Goal: Check status

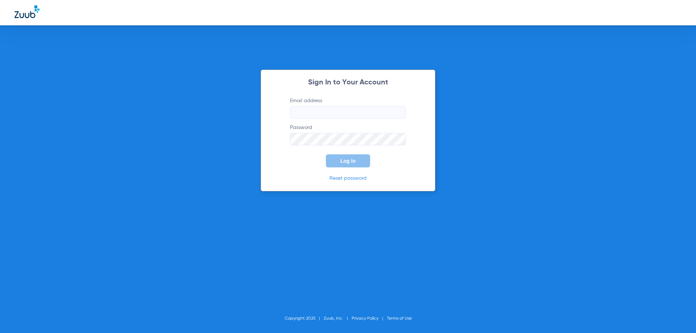
type input "[EMAIL_ADDRESS][DOMAIN_NAME]"
click at [354, 166] on button "Log In" at bounding box center [348, 160] width 44 height 13
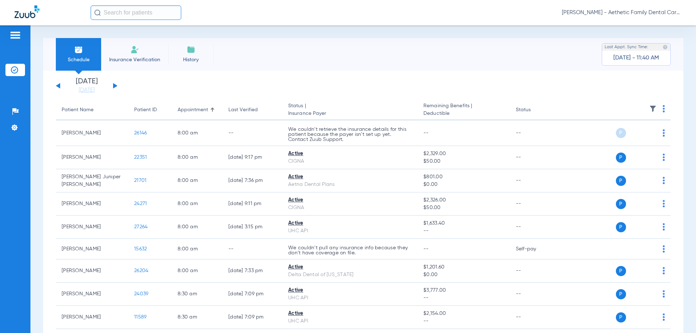
click at [114, 84] on button at bounding box center [115, 85] width 4 height 5
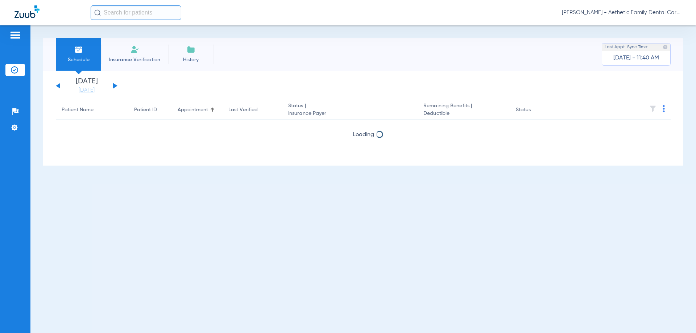
click at [114, 84] on button at bounding box center [115, 85] width 4 height 5
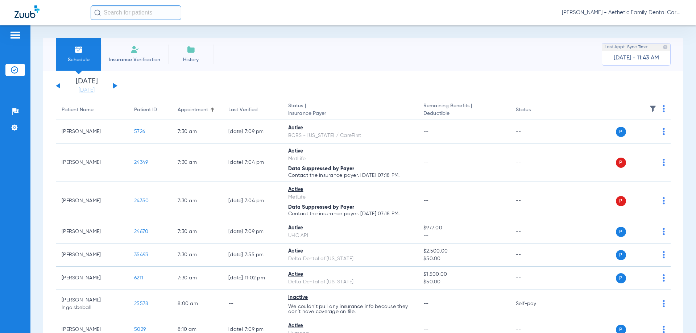
click at [57, 86] on button at bounding box center [58, 85] width 4 height 5
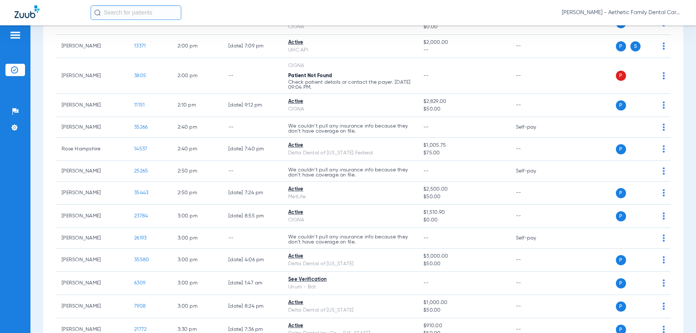
scroll to position [1413, 0]
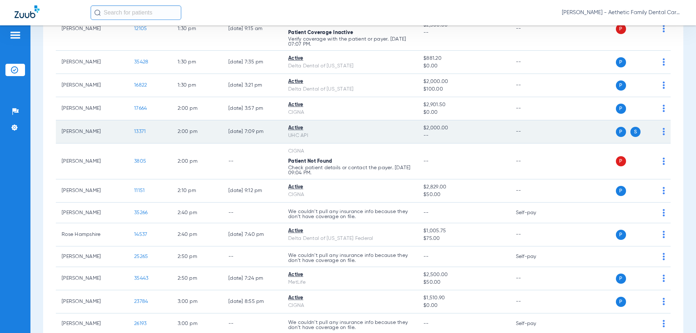
drag, startPoint x: 687, startPoint y: 154, endPoint x: 586, endPoint y: 130, distance: 103.9
click at [687, 154] on div "Schedule Insurance Verification History Last Appt. Sync Time: [DATE] - 11:43 AM…" at bounding box center [362, 179] width 665 height 308
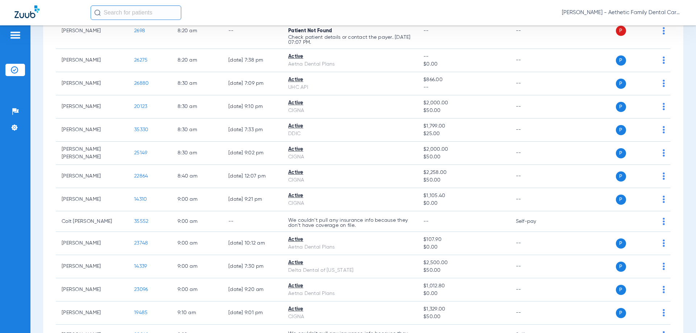
scroll to position [0, 0]
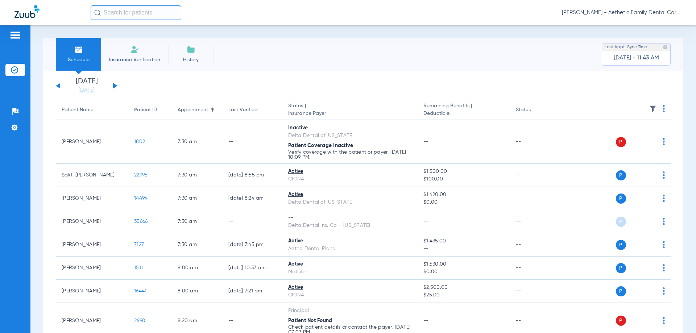
click at [116, 87] on div "[DATE] [DATE] [DATE] [DATE] [DATE] [DATE] [DATE] [DATE] [DATE] [DATE] [DATE] [D…" at bounding box center [87, 86] width 62 height 16
click at [115, 84] on div "[DATE] [DATE] [DATE] [DATE] [DATE] [DATE] [DATE] [DATE] [DATE] [DATE] [DATE] [D…" at bounding box center [87, 86] width 62 height 16
click at [114, 85] on button at bounding box center [115, 85] width 4 height 5
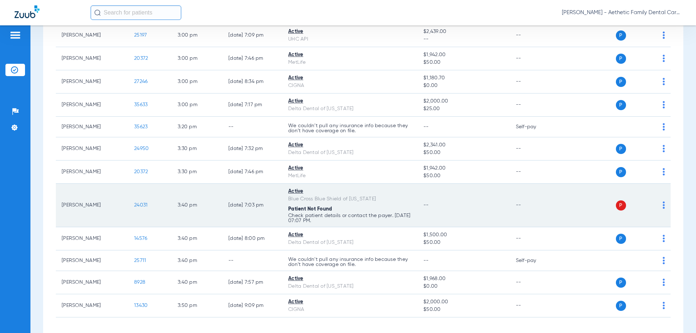
scroll to position [1617, 0]
